Goal: Task Accomplishment & Management: Use online tool/utility

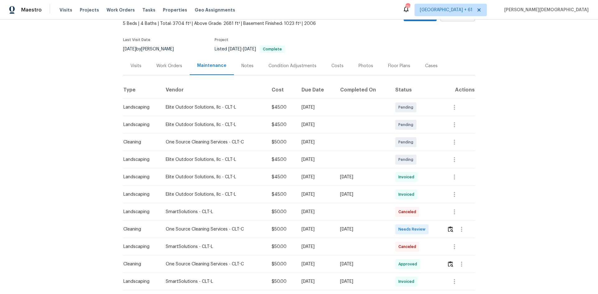
scroll to position [93, 0]
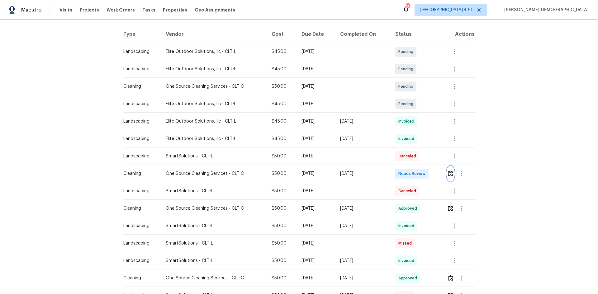
click at [322, 172] on img "button" at bounding box center [450, 174] width 5 height 6
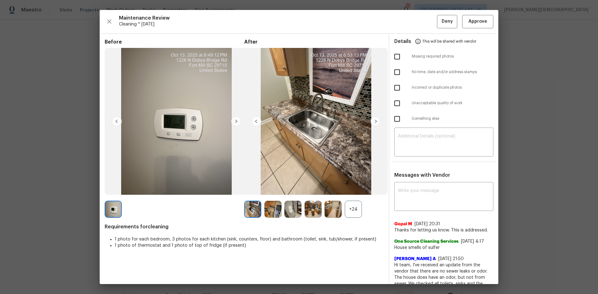
click at [322, 30] on div "Maintenance Review Cleaning * [DATE] Deny Approve Before After +24 Requirements…" at bounding box center [299, 147] width 399 height 274
click at [322, 25] on button "Approve" at bounding box center [477, 21] width 31 height 13
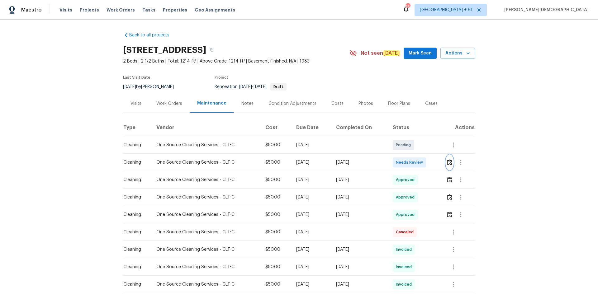
click at [446, 158] on button "button" at bounding box center [449, 162] width 7 height 15
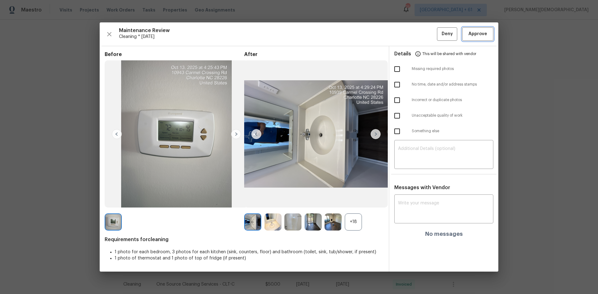
click at [478, 32] on span "Approve" at bounding box center [478, 34] width 19 height 8
